Goal: Book appointment/travel/reservation

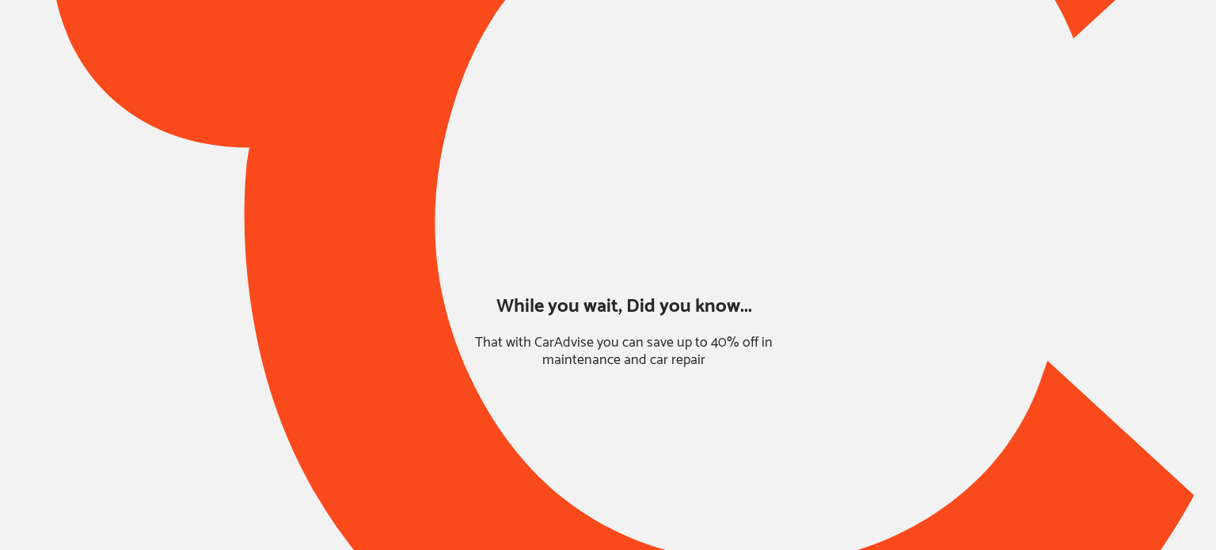
type input "*****"
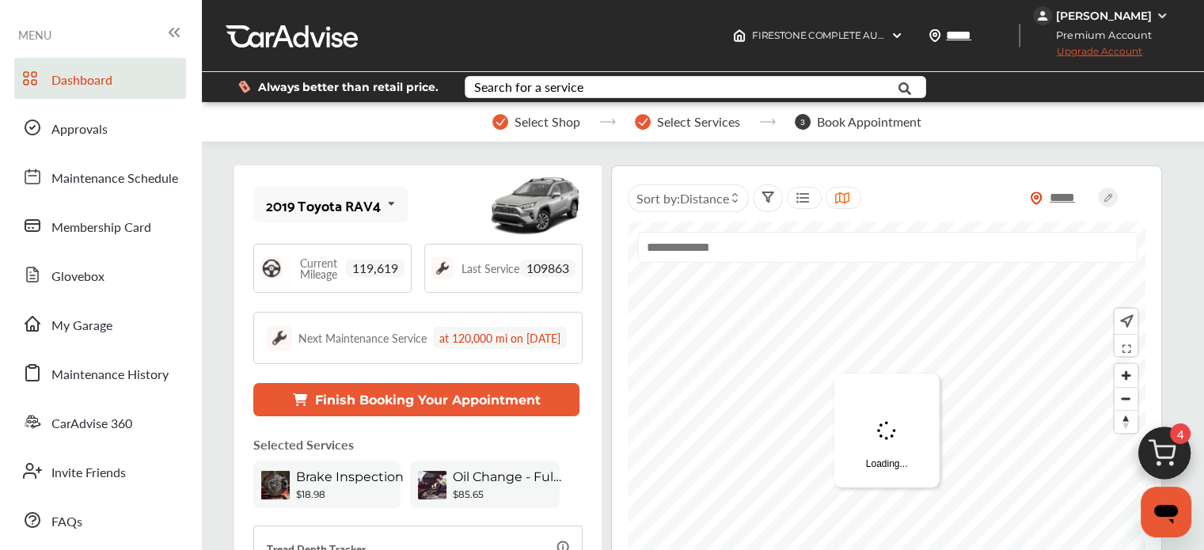
click at [1173, 442] on span "4" at bounding box center [1180, 434] width 21 height 21
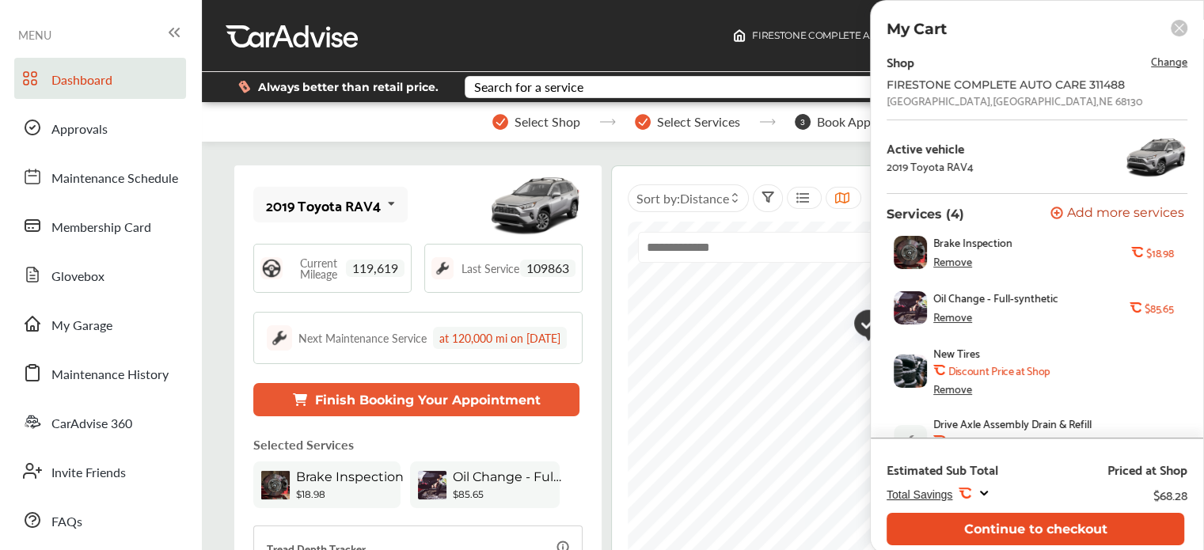
click at [1001, 522] on button "Continue to checkout" at bounding box center [1036, 529] width 298 height 32
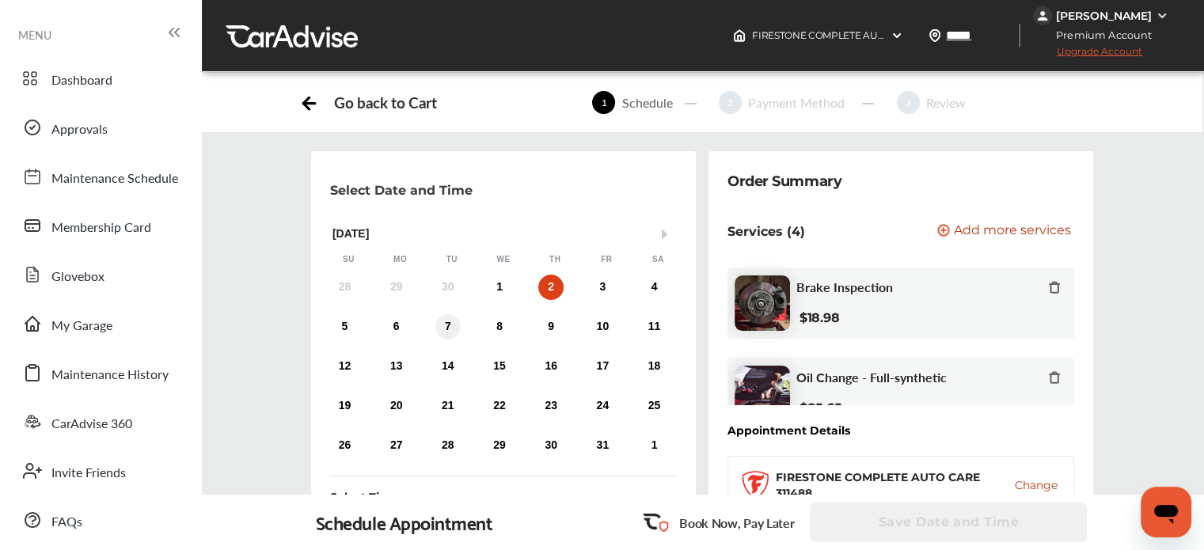
click at [447, 328] on div "7" at bounding box center [447, 326] width 25 height 25
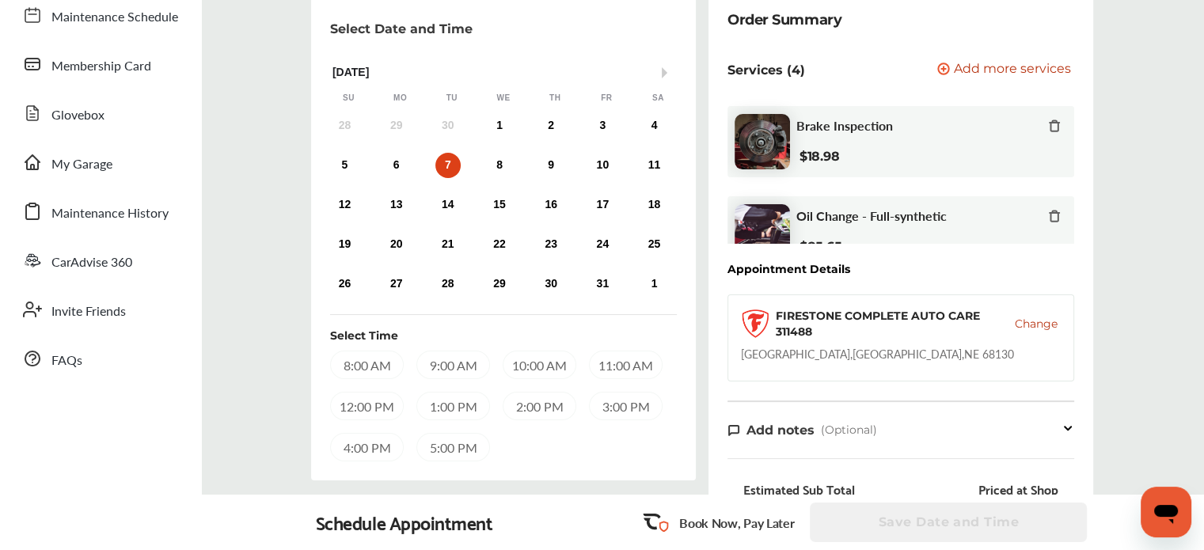
scroll to position [209, 0]
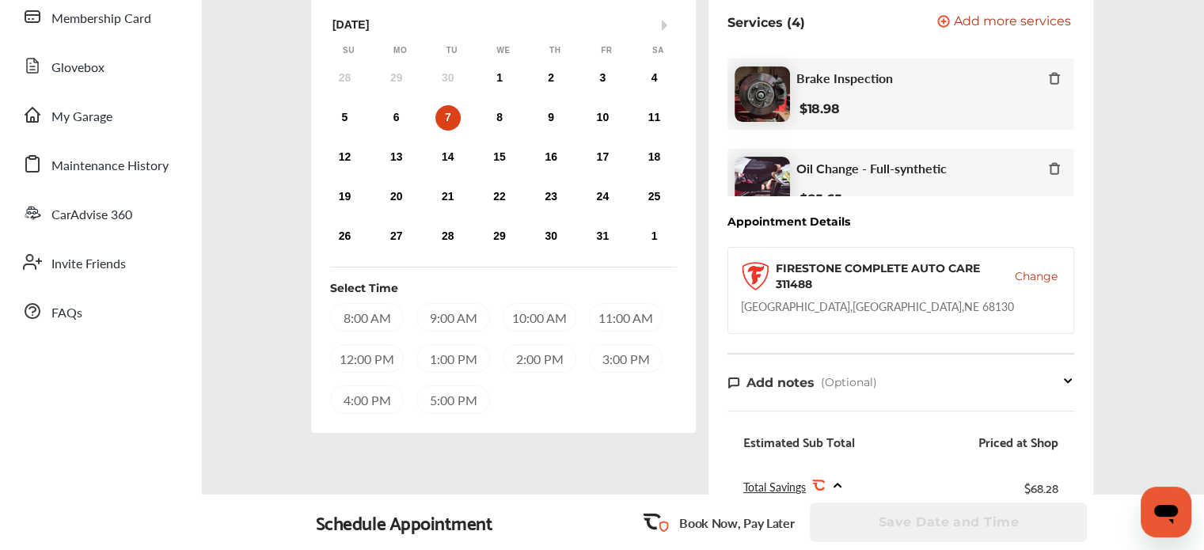
click at [375, 323] on div "8:00 AM" at bounding box center [367, 317] width 74 height 29
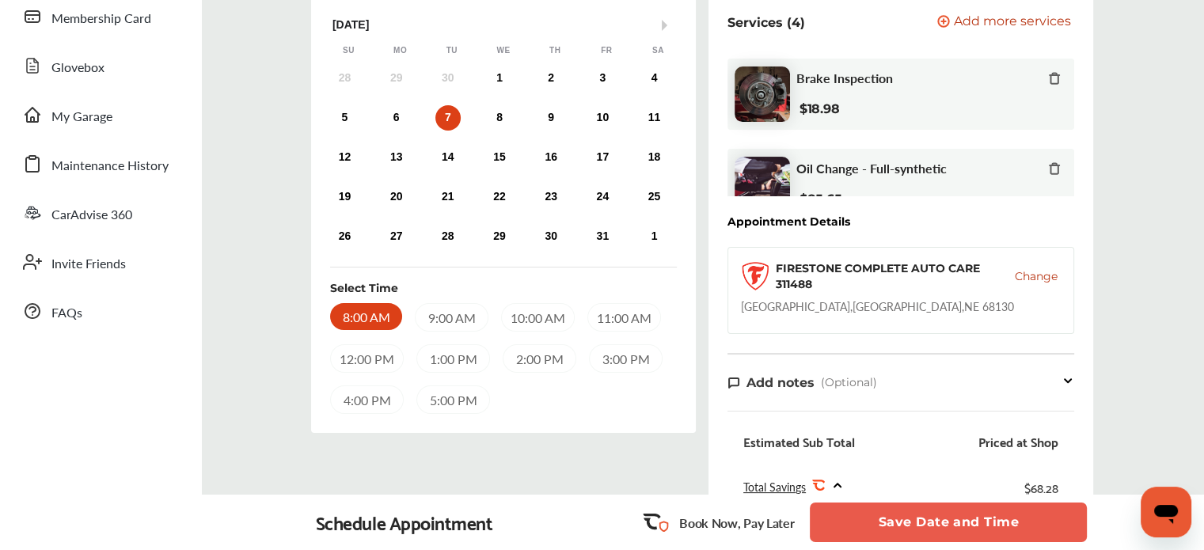
click at [892, 515] on button "Save Date and Time" at bounding box center [948, 523] width 277 height 40
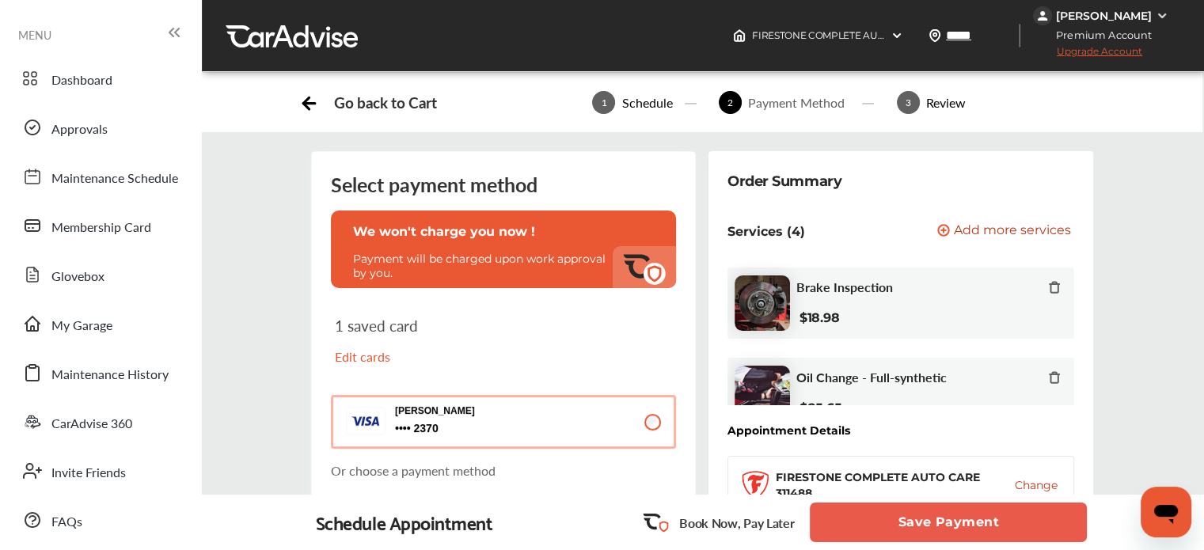
drag, startPoint x: 892, startPoint y: 515, endPoint x: 826, endPoint y: 522, distance: 66.0
click at [826, 522] on button "Save Payment" at bounding box center [948, 523] width 277 height 40
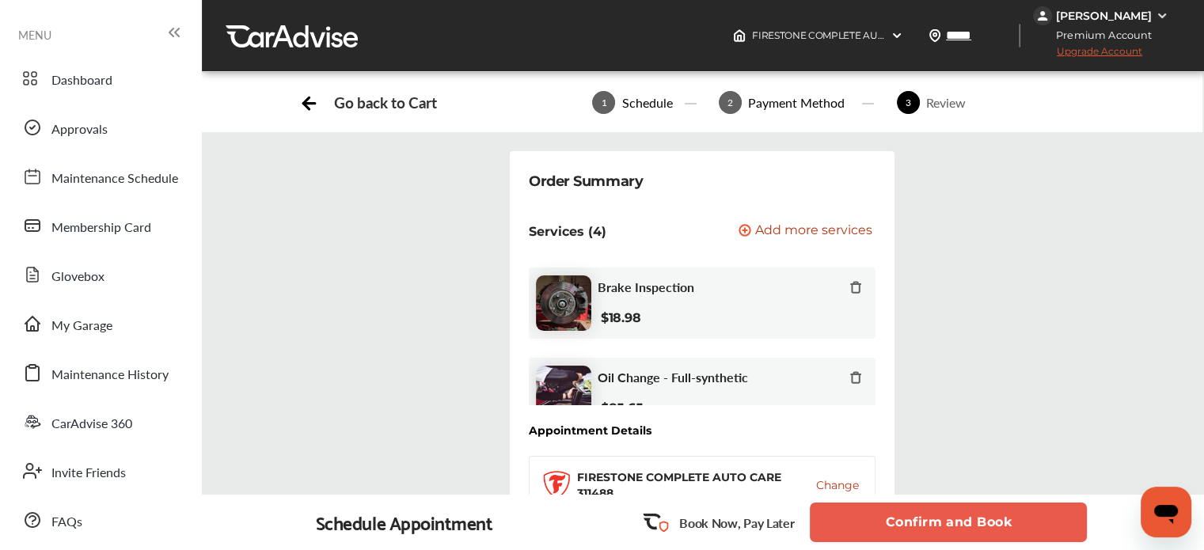
click at [835, 525] on button "Confirm and Book" at bounding box center [948, 523] width 277 height 40
